Goal: Find specific page/section: Find specific page/section

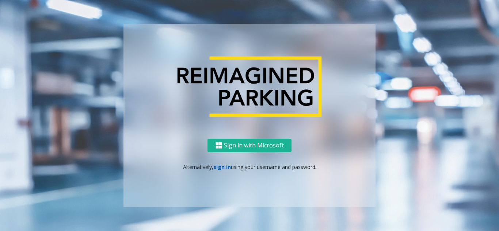
click at [221, 169] on link "sign in" at bounding box center [222, 167] width 18 height 7
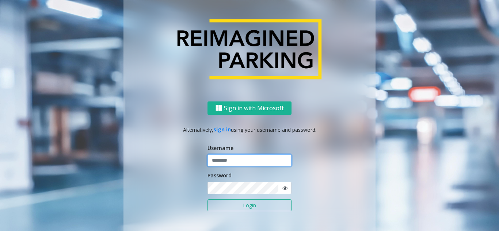
type input "*******"
click at [224, 164] on input "*******" at bounding box center [250, 161] width 84 height 12
click at [236, 201] on button "Login" at bounding box center [250, 206] width 84 height 12
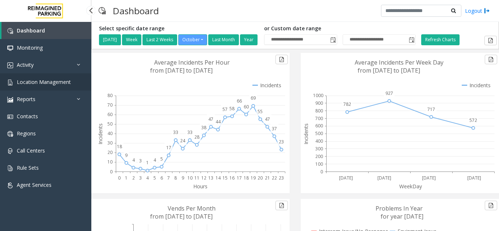
click at [37, 80] on span "Location Management" at bounding box center [44, 82] width 54 height 7
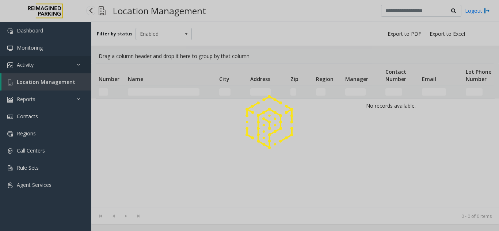
click at [41, 65] on div at bounding box center [249, 115] width 499 height 231
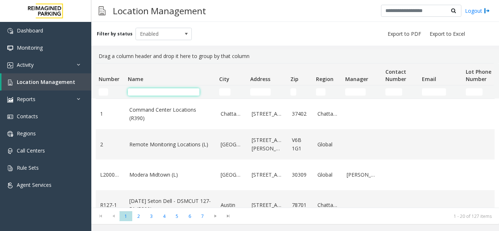
drag, startPoint x: 148, startPoint y: 93, endPoint x: 146, endPoint y: 90, distance: 4.2
click at [148, 93] on input "Name Filter" at bounding box center [164, 91] width 72 height 7
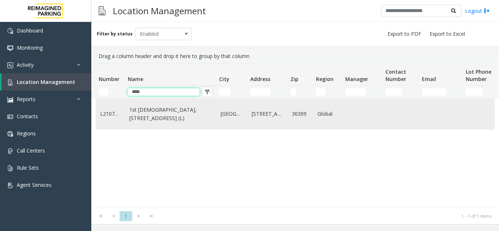
type input "****"
click at [130, 119] on link "1st [DEMOGRAPHIC_DATA], [STREET_ADDRESS] (L)" at bounding box center [170, 114] width 83 height 16
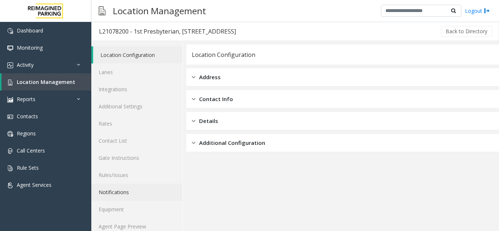
scroll to position [10, 0]
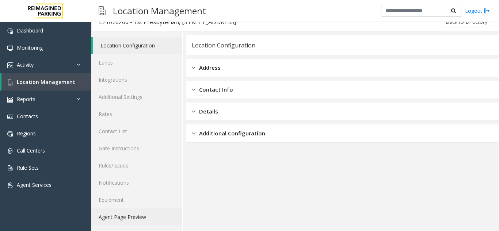
click at [132, 223] on link "Agent Page Preview" at bounding box center [136, 217] width 91 height 17
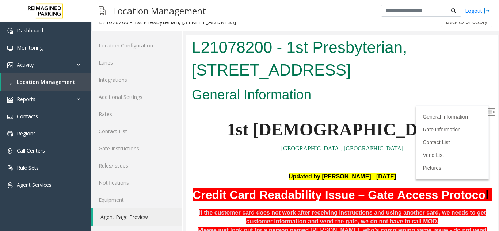
click at [488, 112] on img at bounding box center [491, 112] width 7 height 7
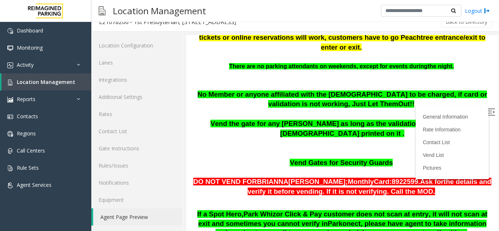
scroll to position [292, 0]
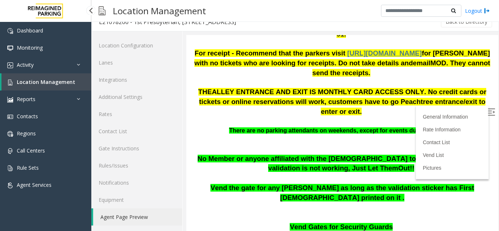
click at [60, 81] on span "Location Management" at bounding box center [46, 82] width 58 height 7
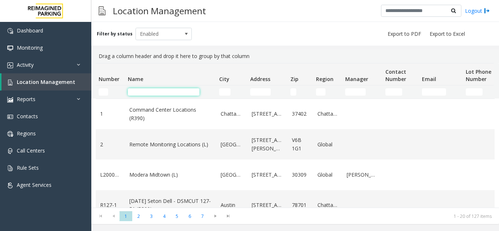
click at [170, 92] on input "Name Filter" at bounding box center [164, 91] width 72 height 7
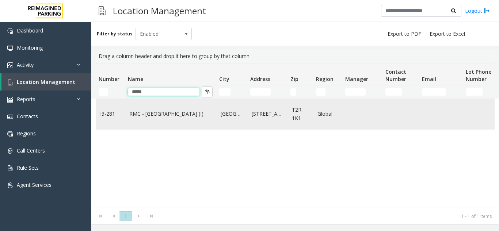
type input "*****"
click at [154, 121] on td "RMC - [GEOGRAPHIC_DATA] (I)" at bounding box center [170, 114] width 91 height 30
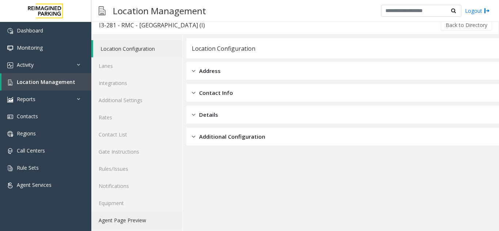
scroll to position [10, 0]
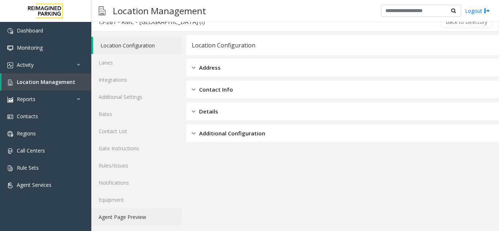
click at [144, 219] on link "Agent Page Preview" at bounding box center [136, 217] width 91 height 17
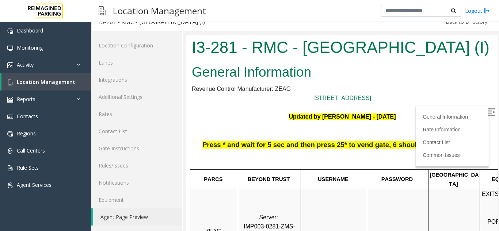
click at [488, 109] on img at bounding box center [491, 112] width 7 height 7
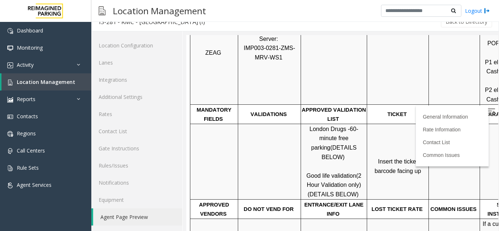
scroll to position [183, 0]
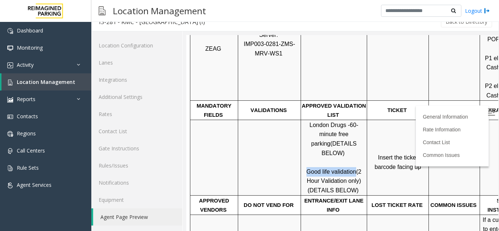
drag, startPoint x: 307, startPoint y: 154, endPoint x: 352, endPoint y: 156, distance: 44.3
click at [352, 156] on p "London Drugs - 60-minute free parking (DETAILS BELOW) Good life validation (2 H…" at bounding box center [333, 158] width 65 height 75
click at [335, 169] on span "Good life validation" at bounding box center [332, 172] width 50 height 6
drag, startPoint x: 330, startPoint y: 153, endPoint x: 308, endPoint y: 152, distance: 21.9
click at [308, 169] on span "Good life validation" at bounding box center [332, 172] width 50 height 6
